Goal: Navigation & Orientation: Go to known website

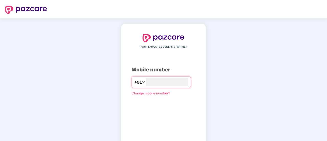
scroll to position [28, 0]
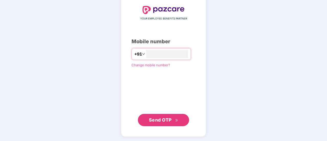
type input "**********"
click at [171, 117] on span "Send OTP" at bounding box center [160, 119] width 23 height 5
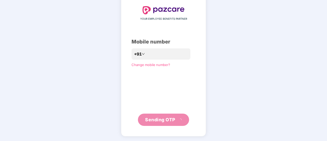
scroll to position [26, 0]
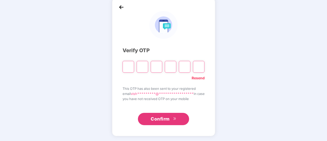
type input "*"
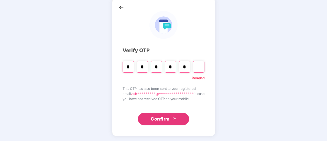
type input "*"
